Goal: Task Accomplishment & Management: Use online tool/utility

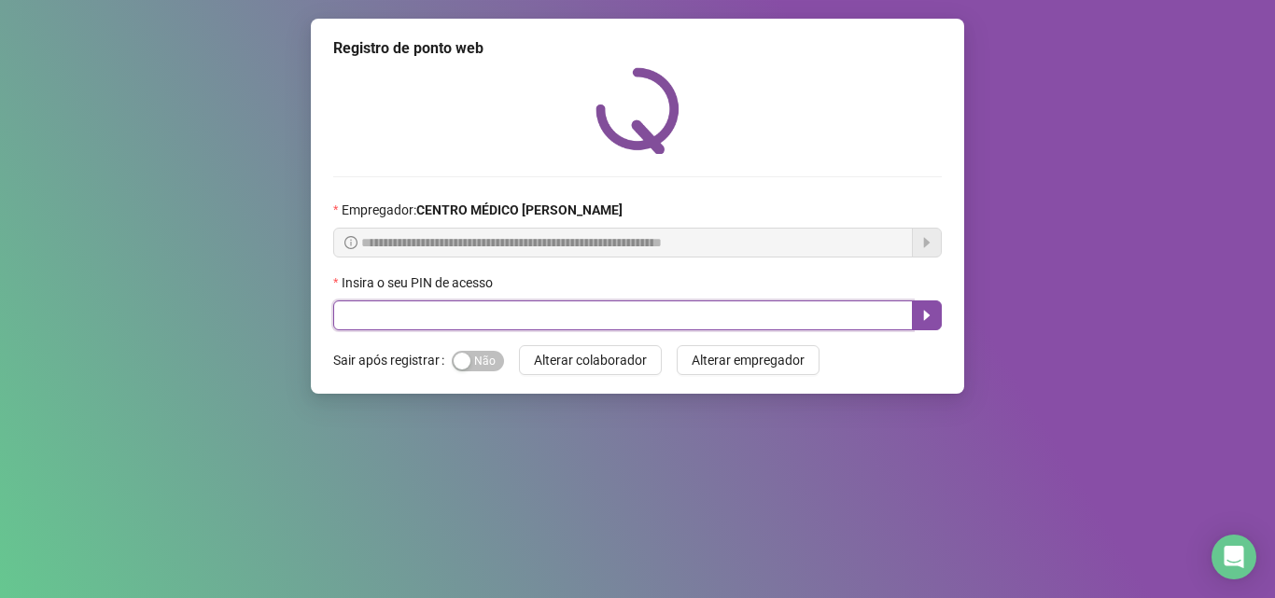
click at [363, 306] on input "text" at bounding box center [623, 316] width 580 height 30
type input "*****"
click at [920, 327] on button "button" at bounding box center [927, 316] width 30 height 30
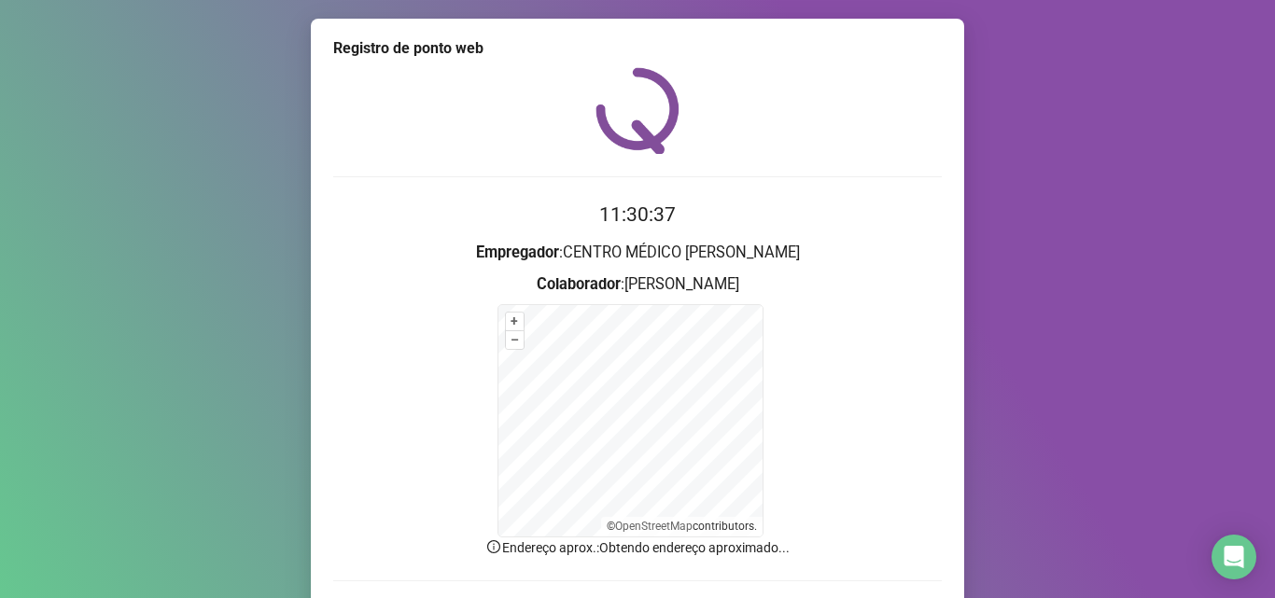
scroll to position [125, 0]
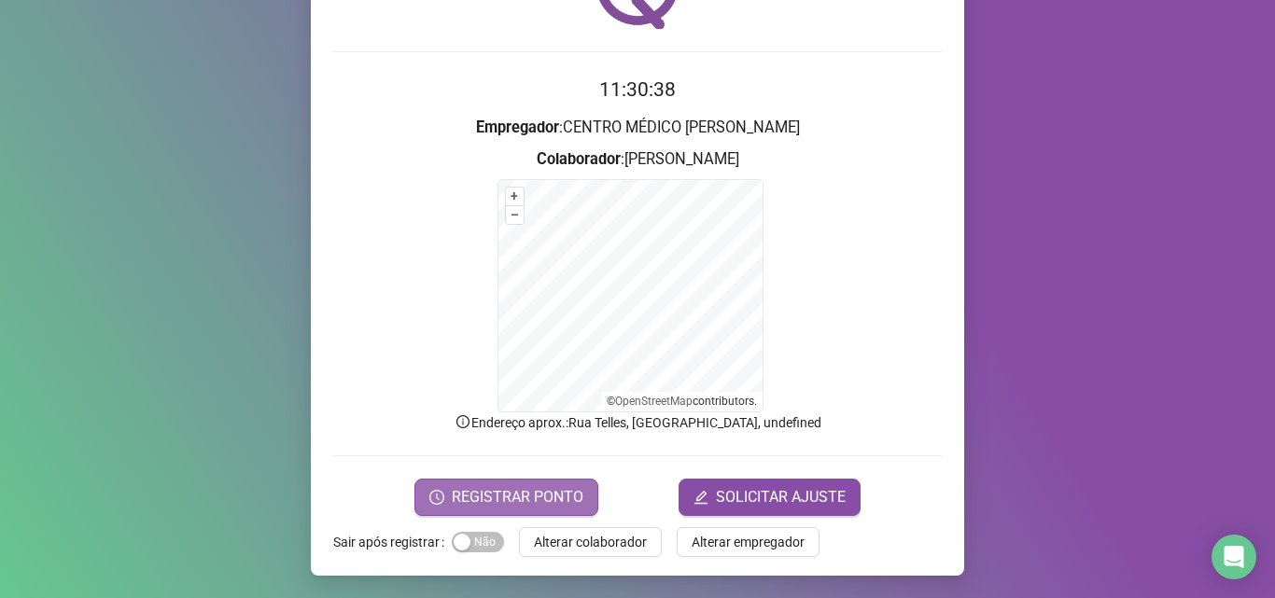
click at [534, 494] on span "REGISTRAR PONTO" at bounding box center [518, 497] width 132 height 22
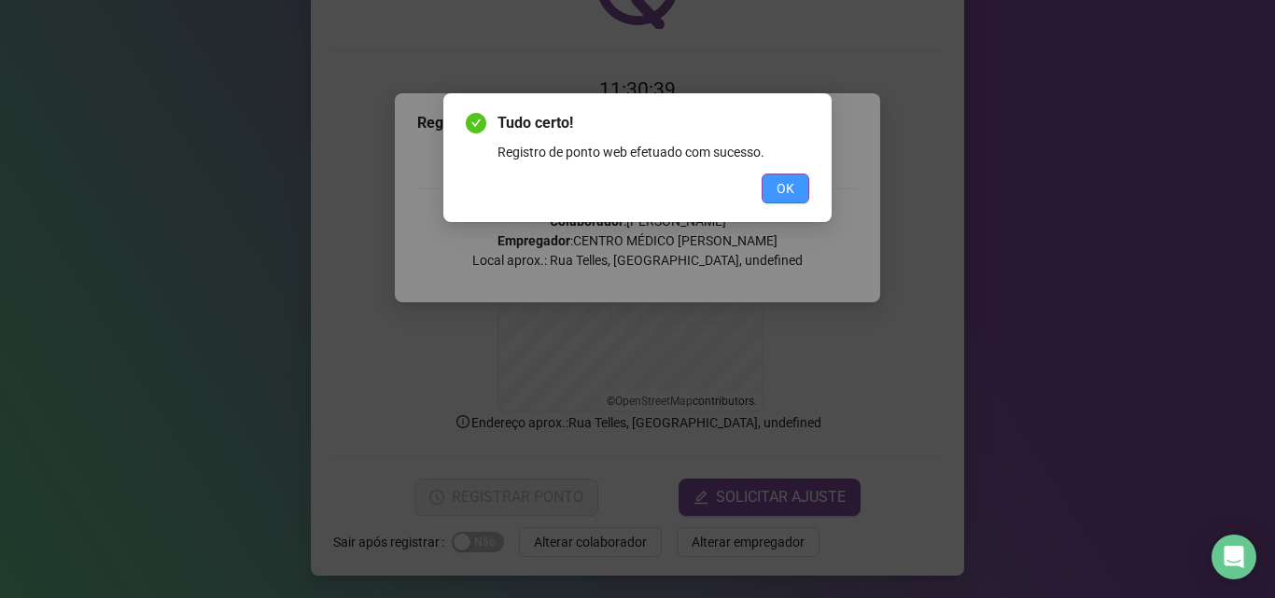
click at [789, 184] on span "OK" at bounding box center [786, 188] width 18 height 21
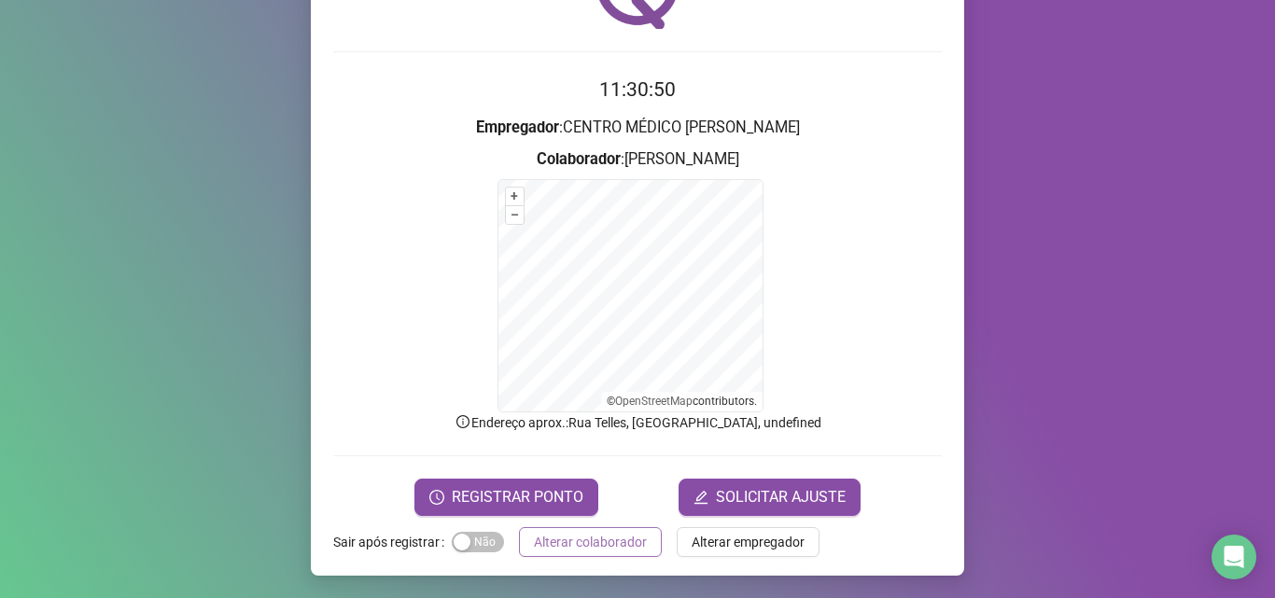
click at [621, 540] on span "Alterar colaborador" at bounding box center [590, 542] width 113 height 21
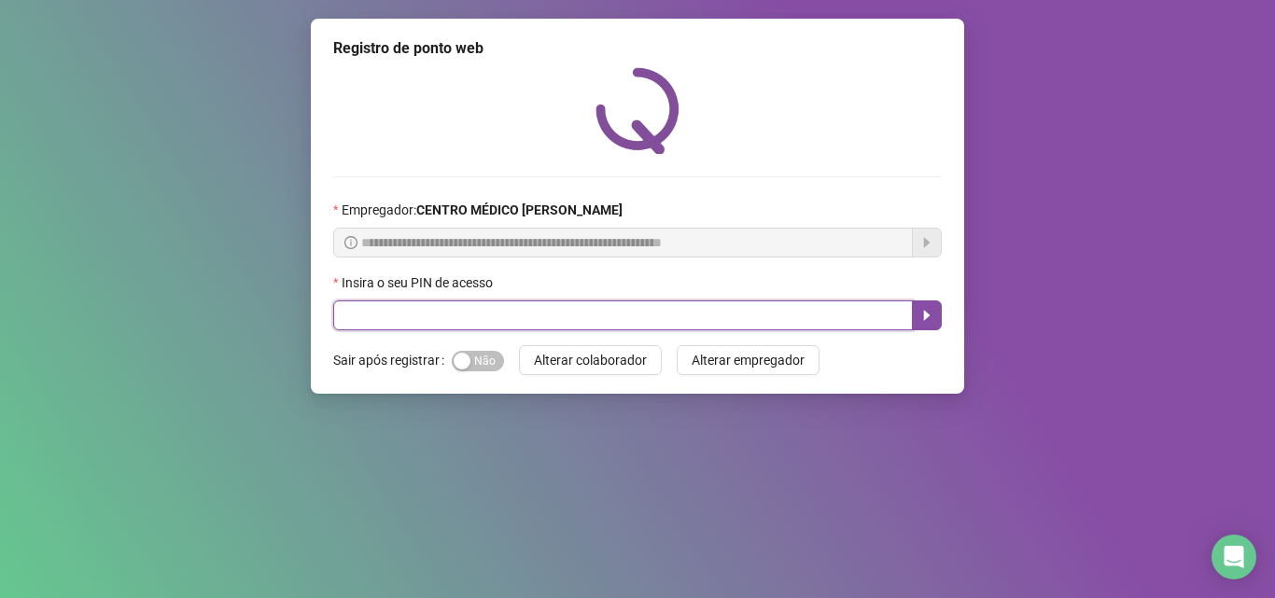
click at [763, 314] on input "text" at bounding box center [623, 316] width 580 height 30
type input "*****"
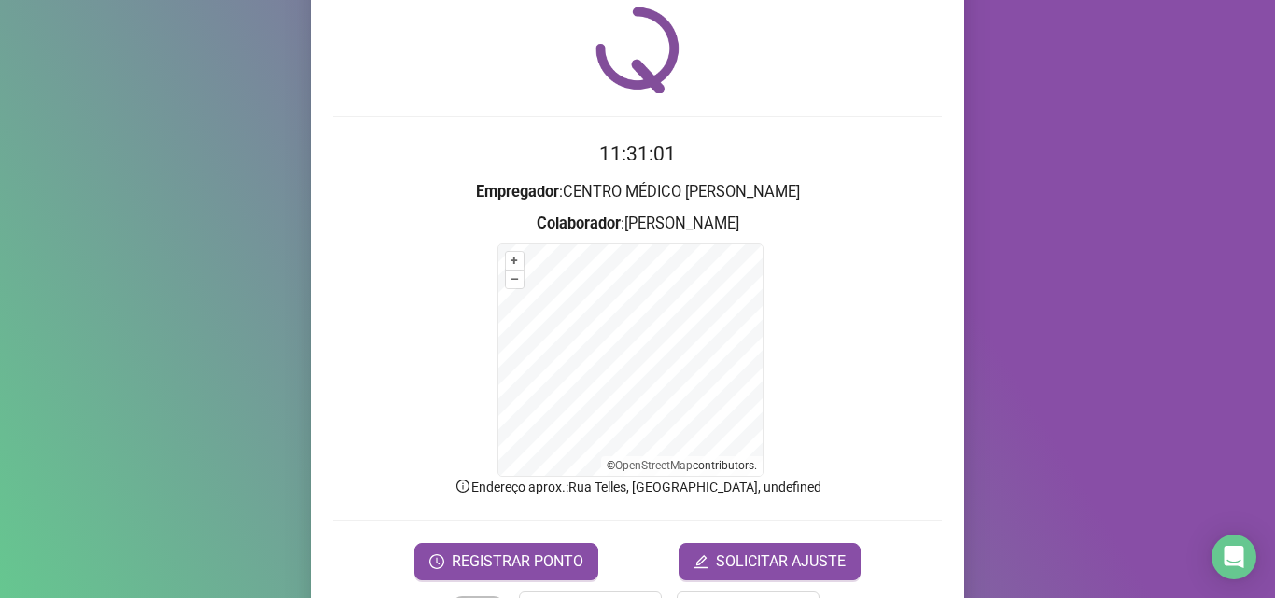
scroll to position [93, 0]
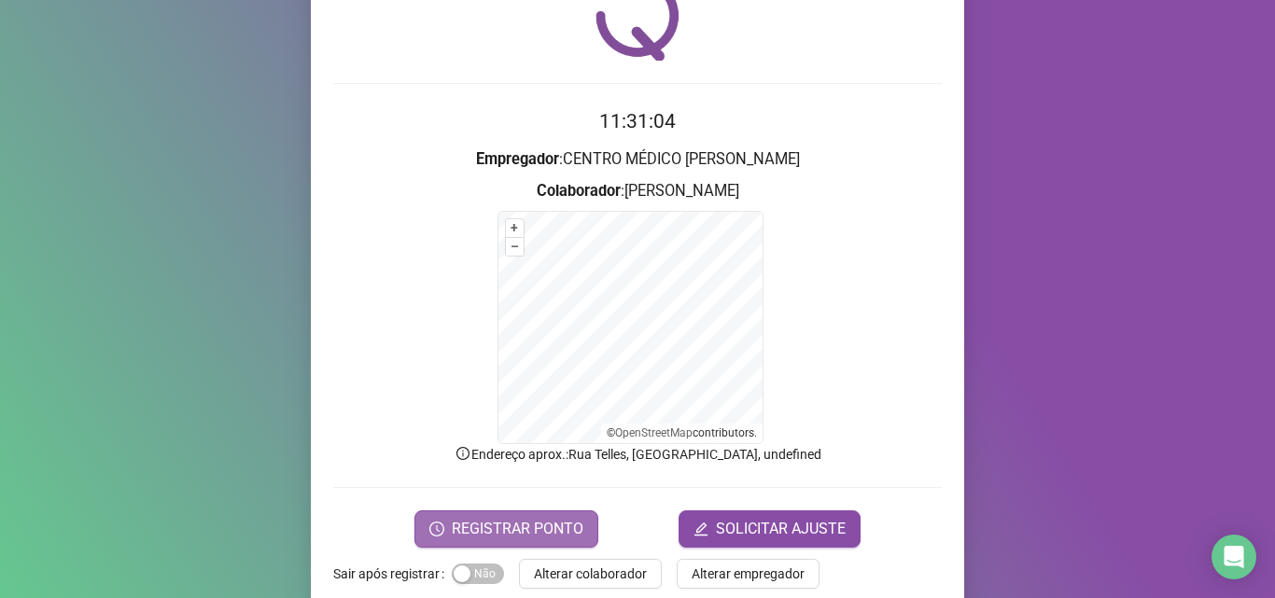
click at [477, 526] on span "REGISTRAR PONTO" at bounding box center [518, 529] width 132 height 22
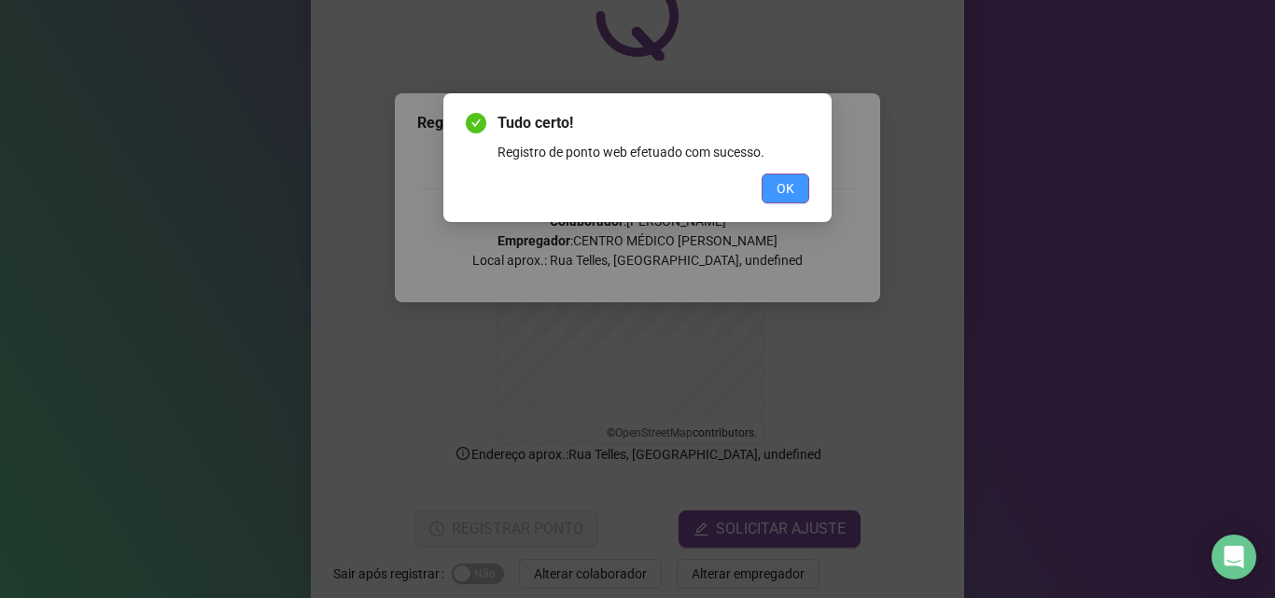
click at [795, 191] on button "OK" at bounding box center [786, 189] width 48 height 30
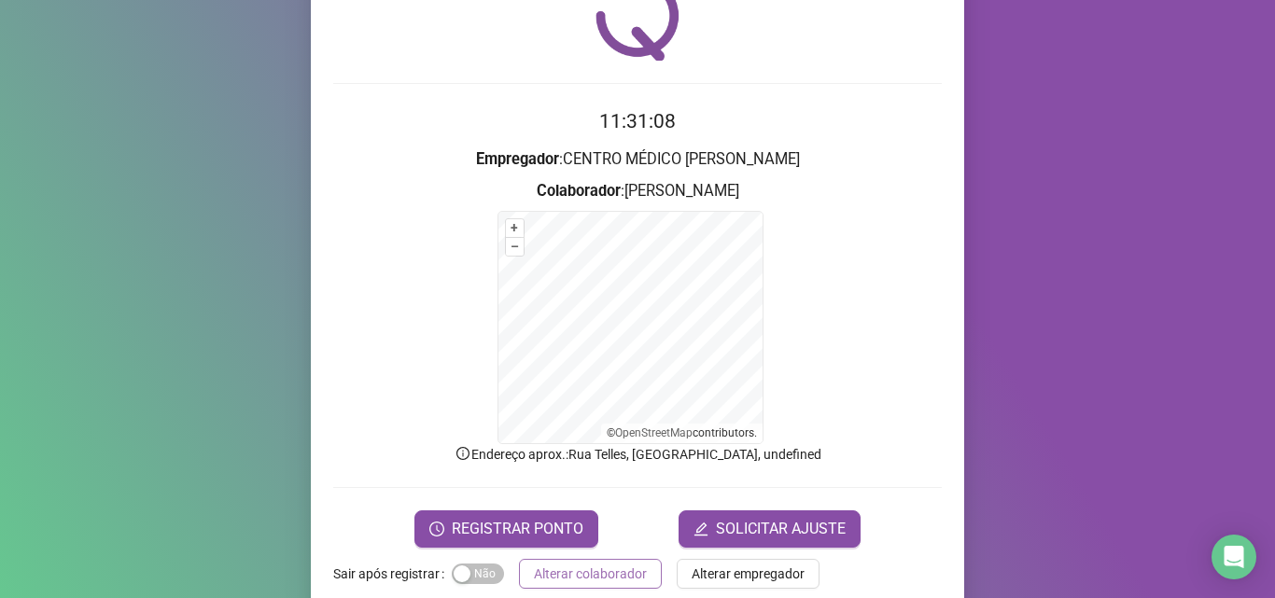
click at [619, 566] on span "Alterar colaborador" at bounding box center [590, 574] width 113 height 21
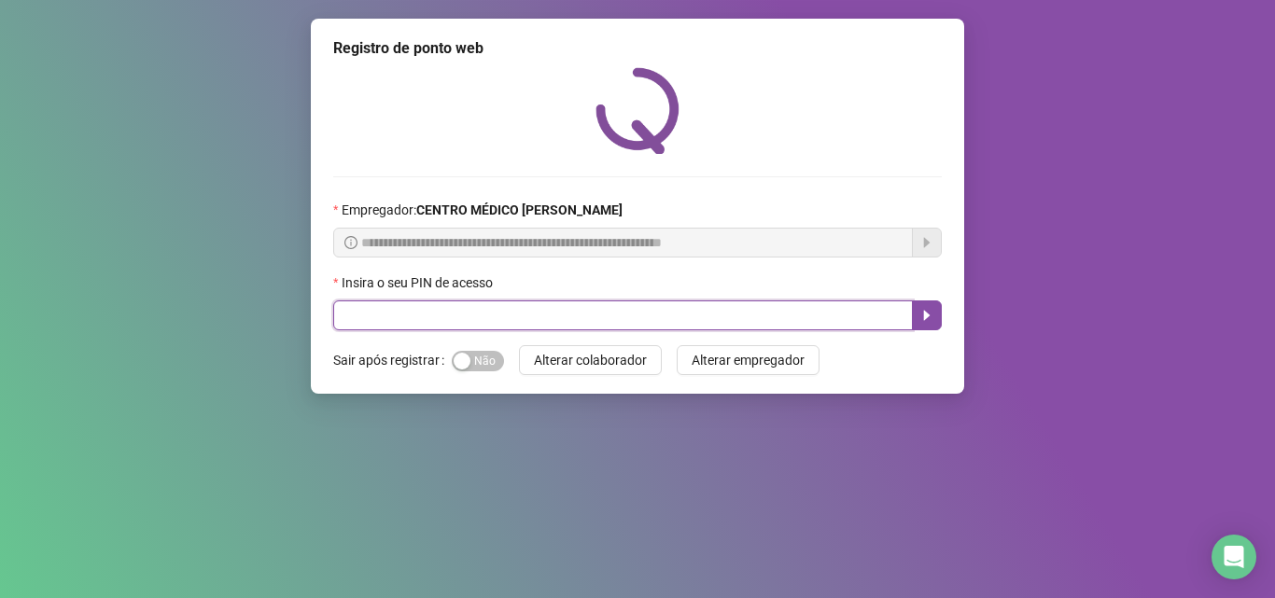
click at [652, 315] on input "text" at bounding box center [623, 316] width 580 height 30
type input "*****"
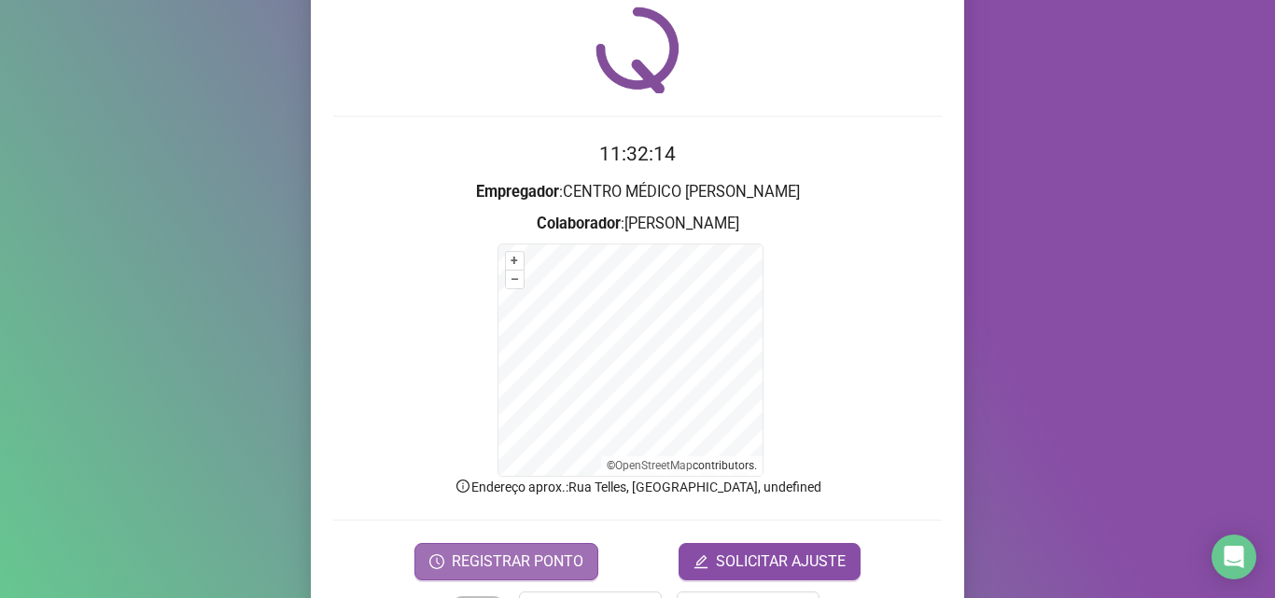
scroll to position [93, 0]
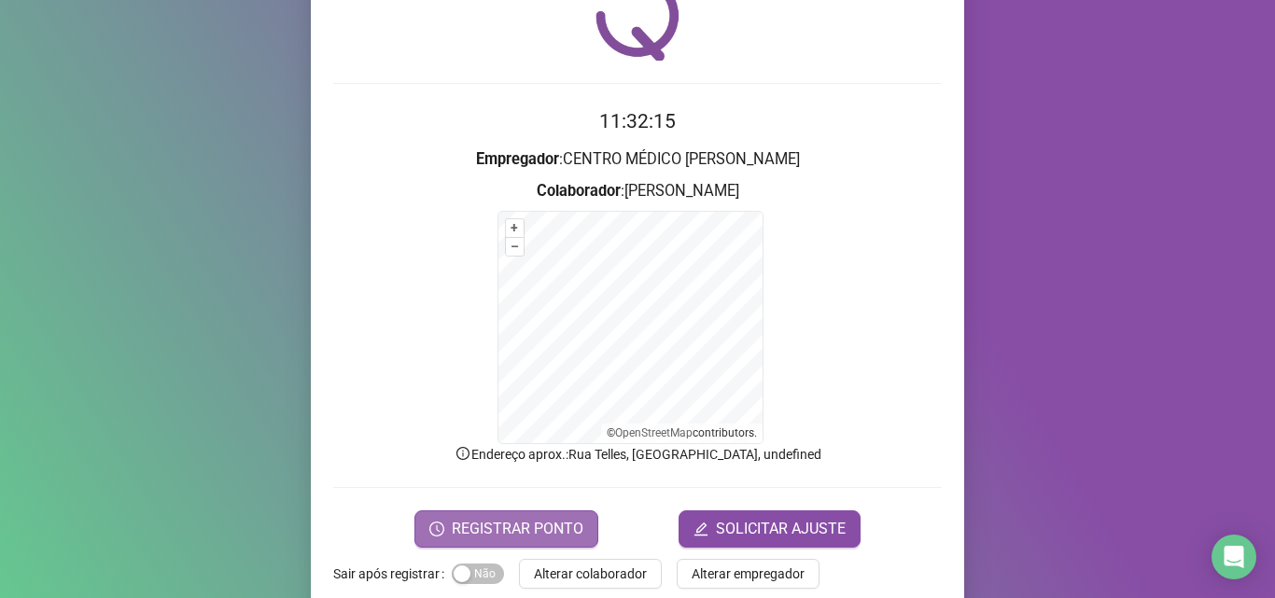
click at [509, 518] on span "REGISTRAR PONTO" at bounding box center [518, 529] width 132 height 22
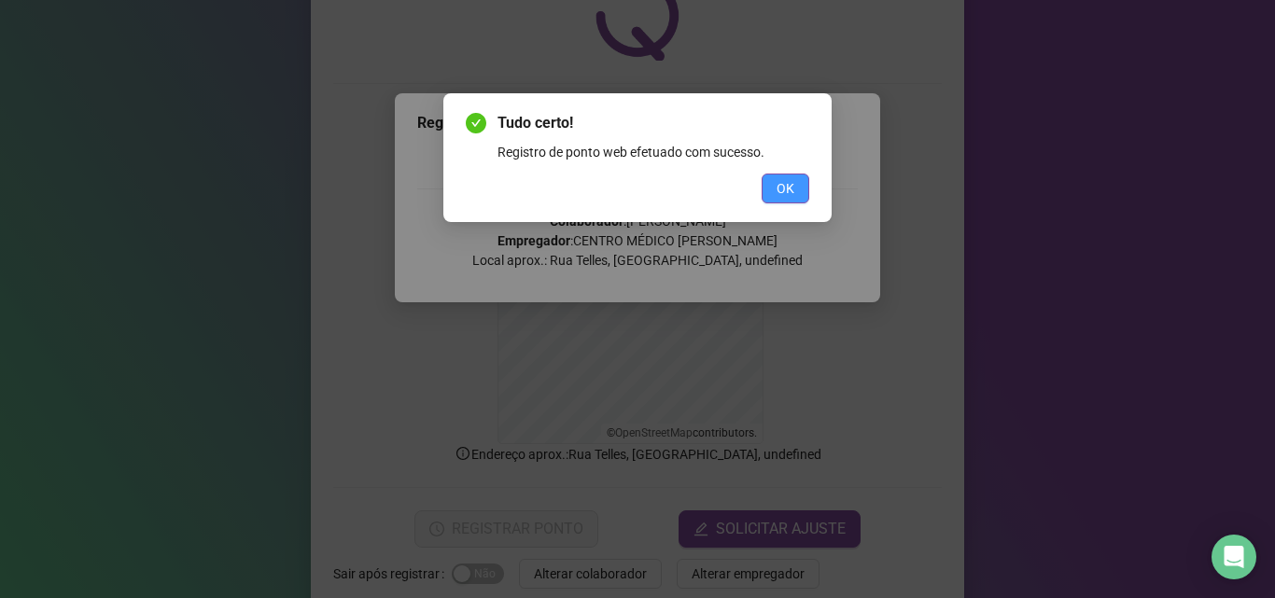
click at [783, 199] on button "OK" at bounding box center [786, 189] width 48 height 30
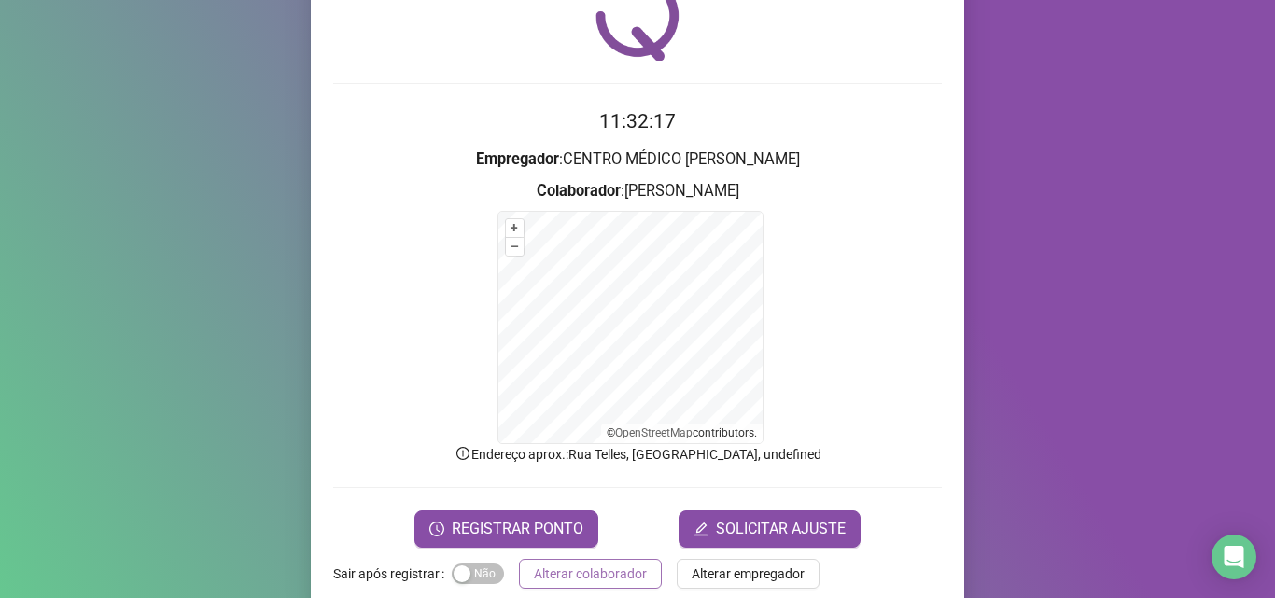
click at [597, 565] on span "Alterar colaborador" at bounding box center [590, 574] width 113 height 21
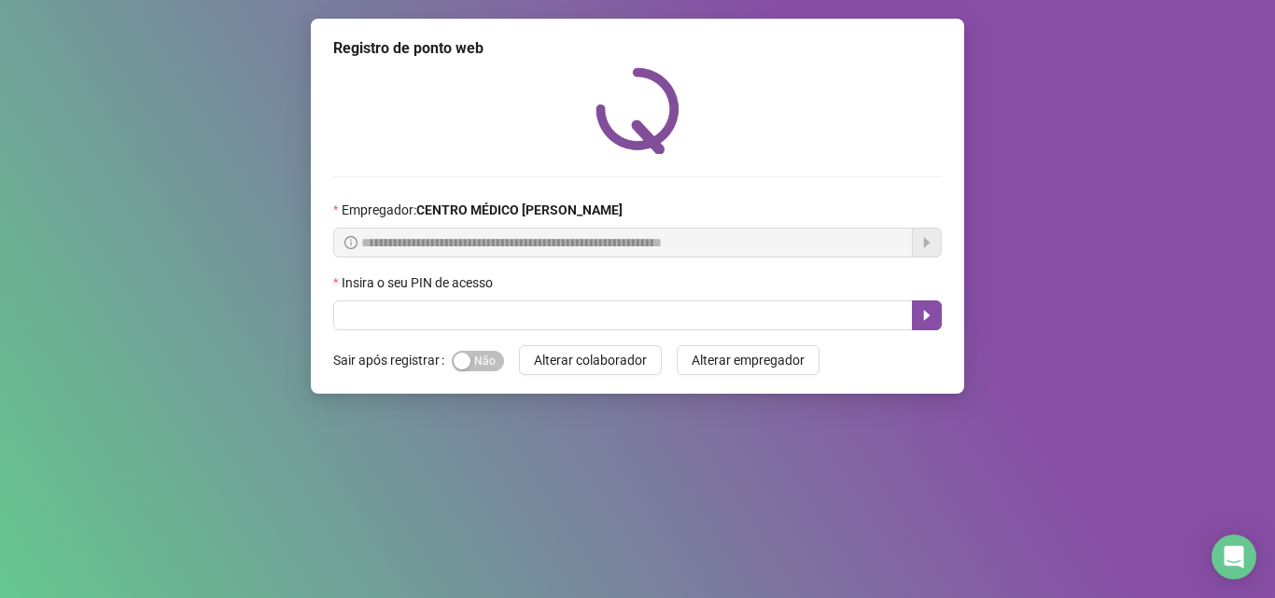
scroll to position [0, 0]
